Goal: Task Accomplishment & Management: Manage account settings

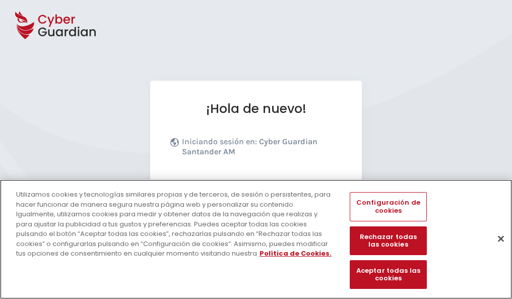
scroll to position [123, 0]
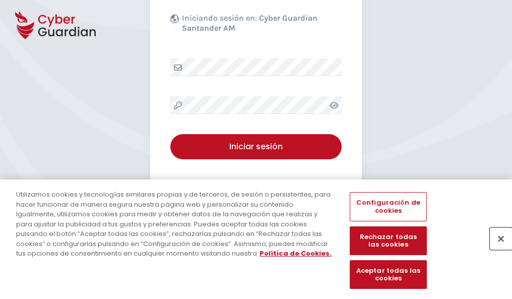
click at [496, 249] on button "Cerrar" at bounding box center [501, 238] width 22 height 22
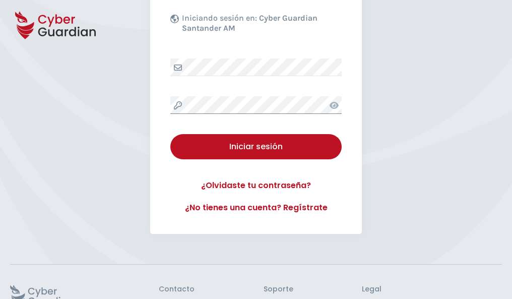
scroll to position [196, 0]
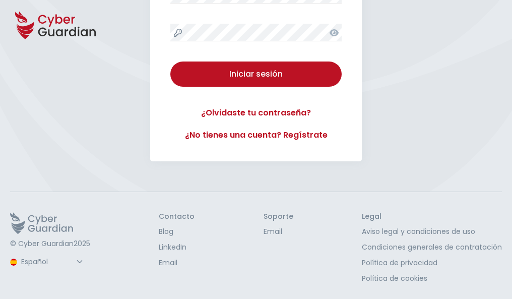
click at [170, 61] on button "Iniciar sesión" at bounding box center [255, 73] width 171 height 25
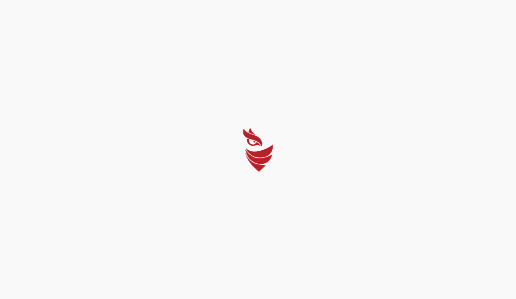
select select "Português (BR)"
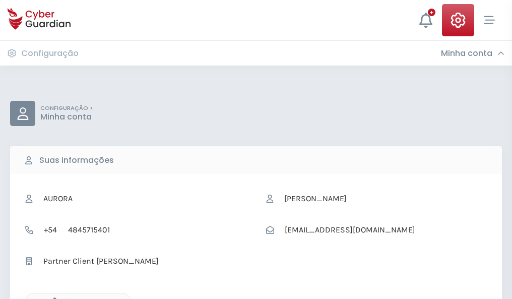
click at [52, 298] on icon "button" at bounding box center [52, 301] width 9 height 9
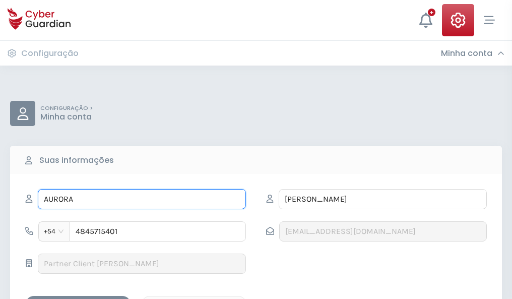
click at [142, 199] on input "AURORA" at bounding box center [142, 199] width 208 height 20
type input "A"
type input "Calisto"
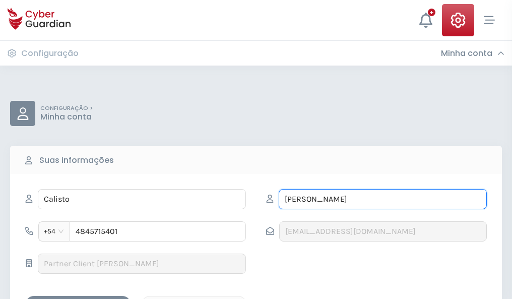
click at [382, 199] on input "CARPIO" at bounding box center [383, 199] width 208 height 20
type input "C"
type input "Llano"
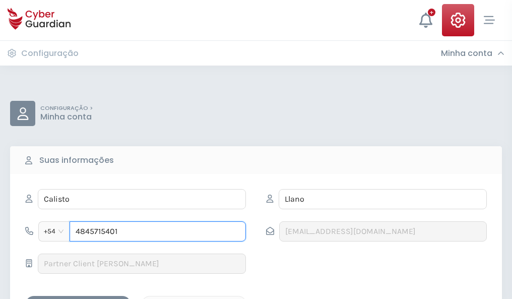
click at [158, 231] on input "4845715401" at bounding box center [158, 231] width 176 height 20
type input "4"
type input "4849391255"
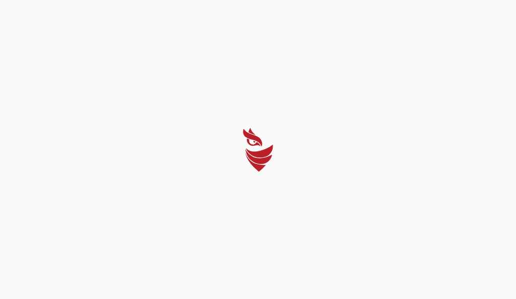
select select "Português (BR)"
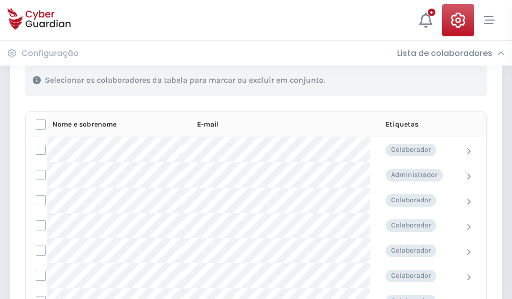
scroll to position [431, 0]
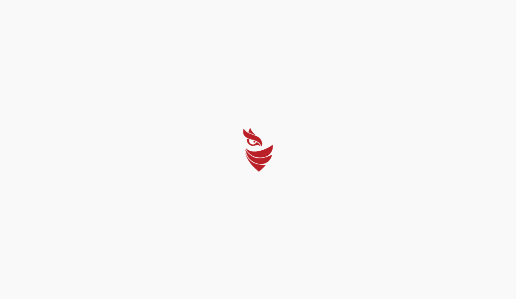
select select "Português (BR)"
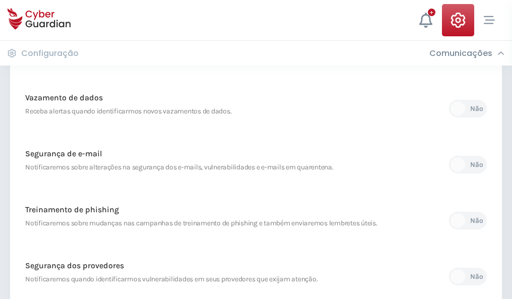
scroll to position [531, 0]
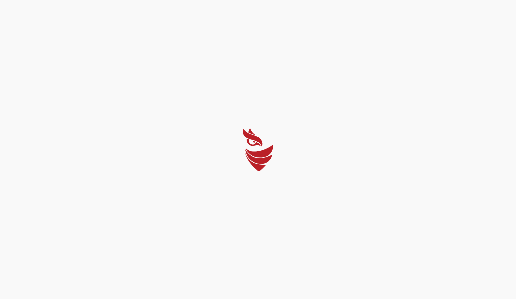
select select "Português (BR)"
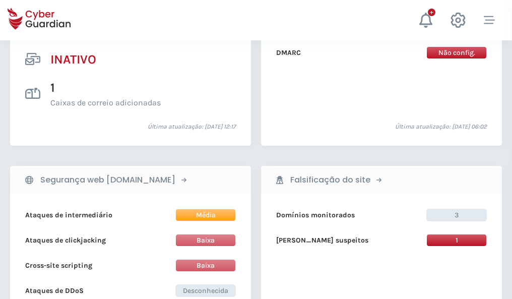
scroll to position [999, 0]
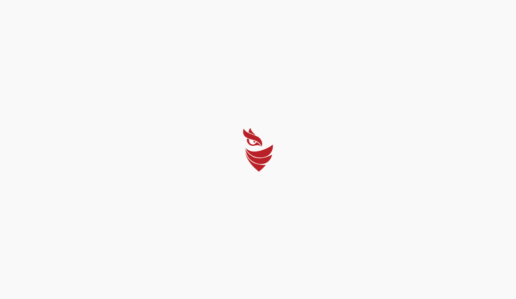
select select "Português (BR)"
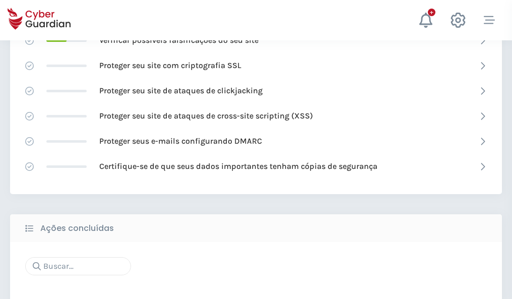
scroll to position [671, 0]
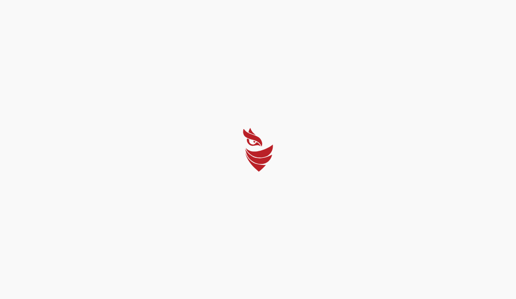
select select "Português (BR)"
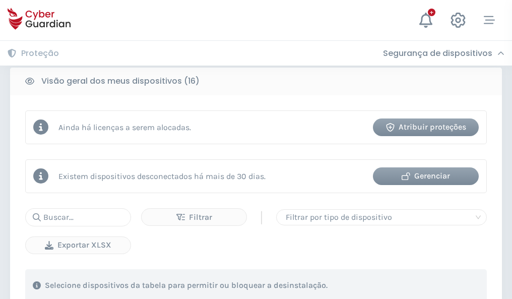
scroll to position [939, 0]
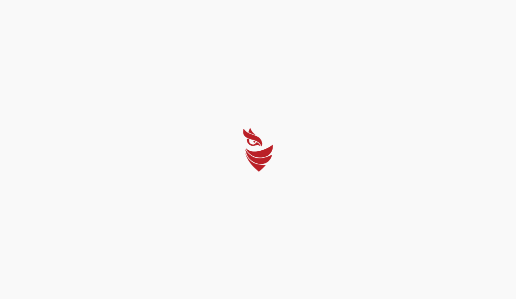
select select "Português (BR)"
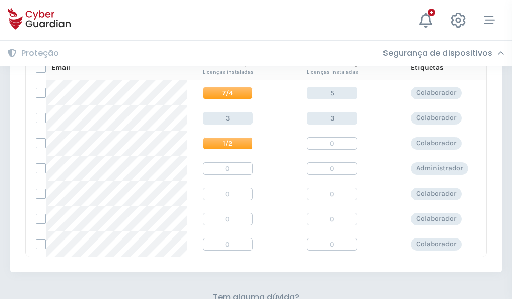
scroll to position [432, 0]
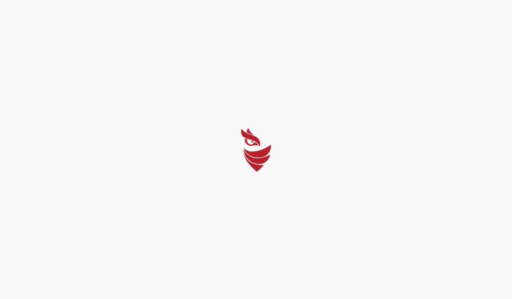
select select "Português (BR)"
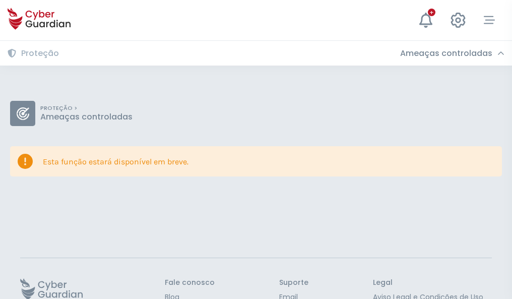
scroll to position [65, 0]
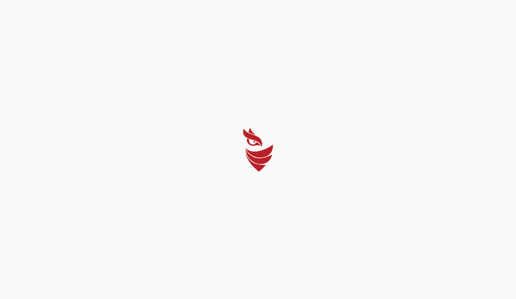
select select "Português (BR)"
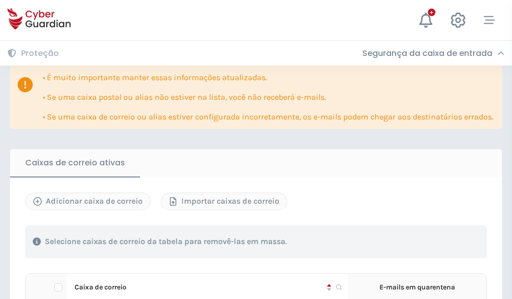
scroll to position [592, 0]
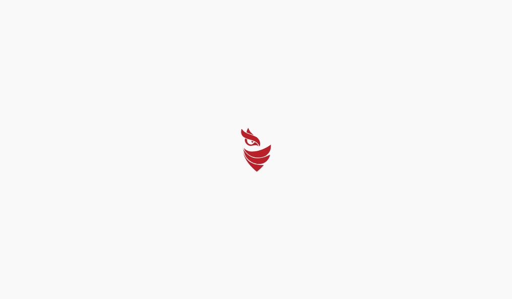
select select "Português (BR)"
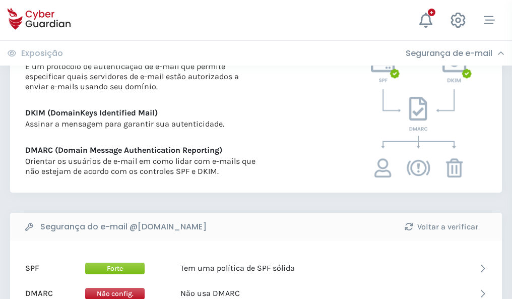
scroll to position [544, 0]
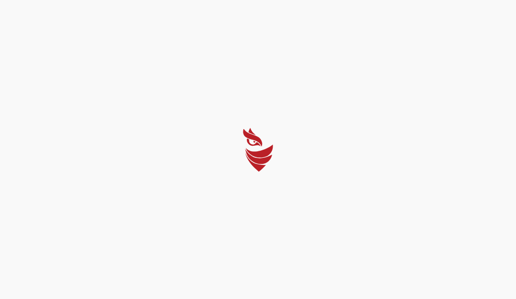
select select "Português (BR)"
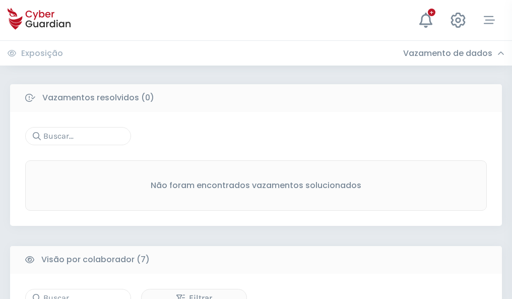
scroll to position [833, 0]
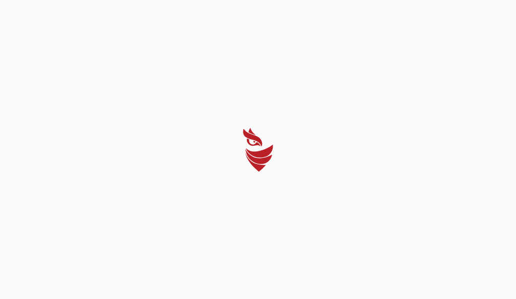
select select "Português (BR)"
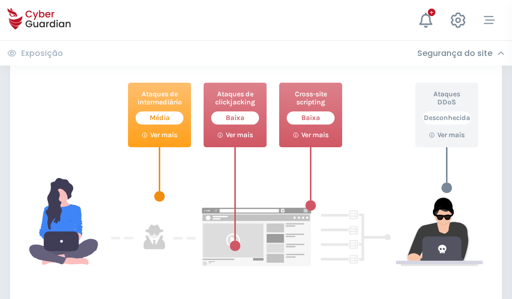
scroll to position [549, 0]
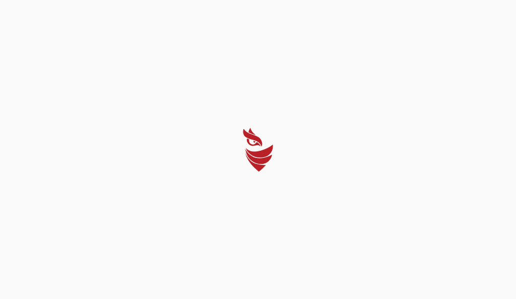
select select "Português (BR)"
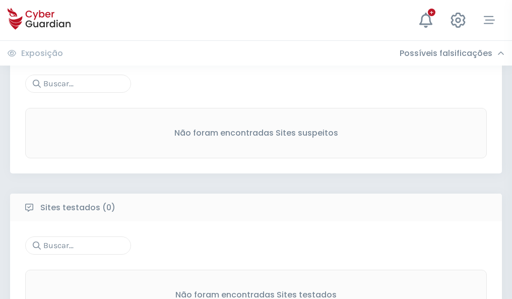
scroll to position [527, 0]
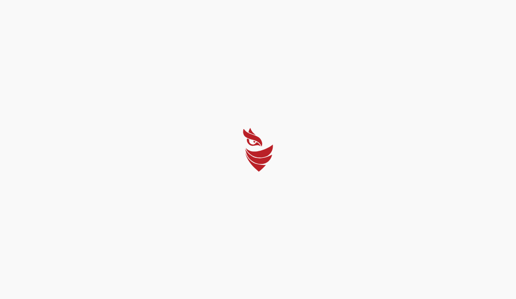
select select "Português (BR)"
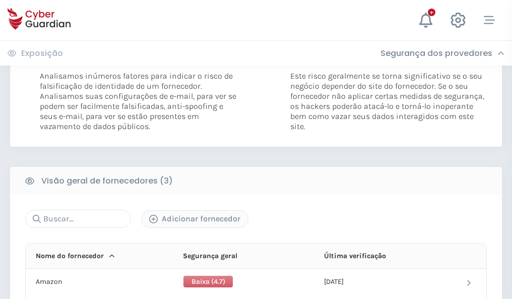
scroll to position [564, 0]
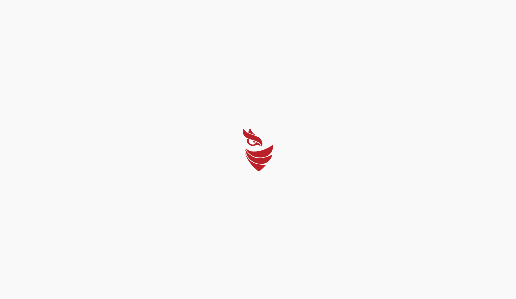
select select "Português (BR)"
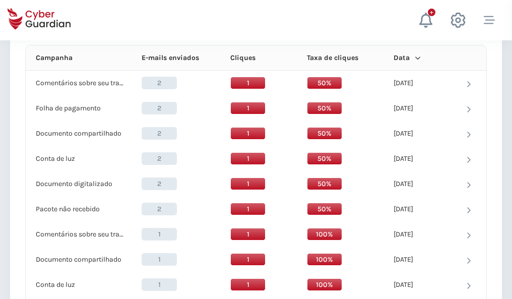
scroll to position [903, 0]
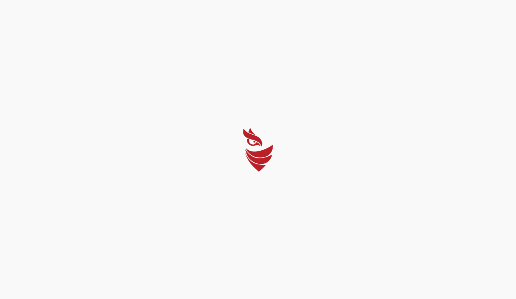
select select "Português (BR)"
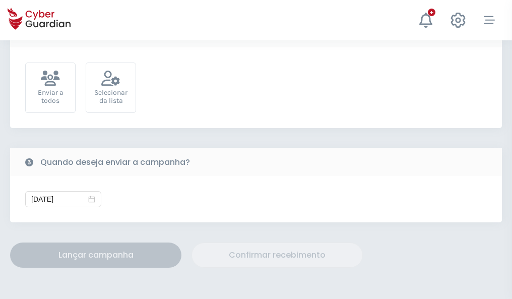
scroll to position [369, 0]
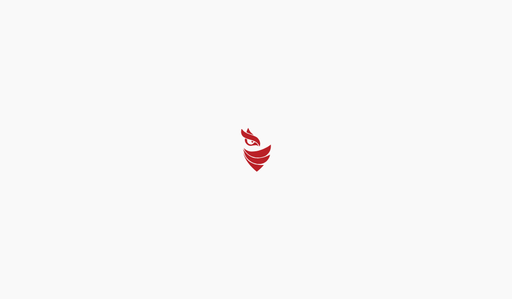
select select "Português (BR)"
